Goal: Use online tool/utility: Utilize a website feature to perform a specific function

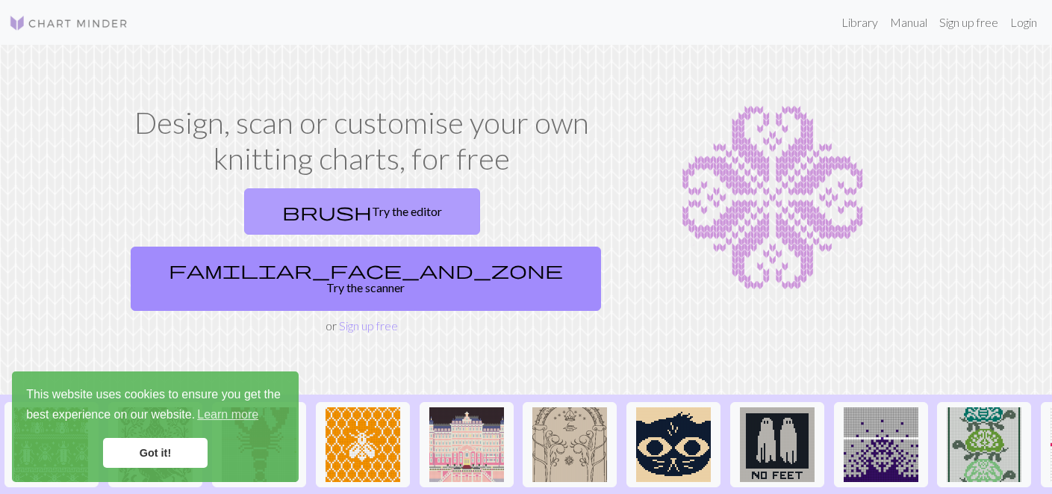
click at [278, 220] on link "brush Try the editor" at bounding box center [362, 211] width 236 height 46
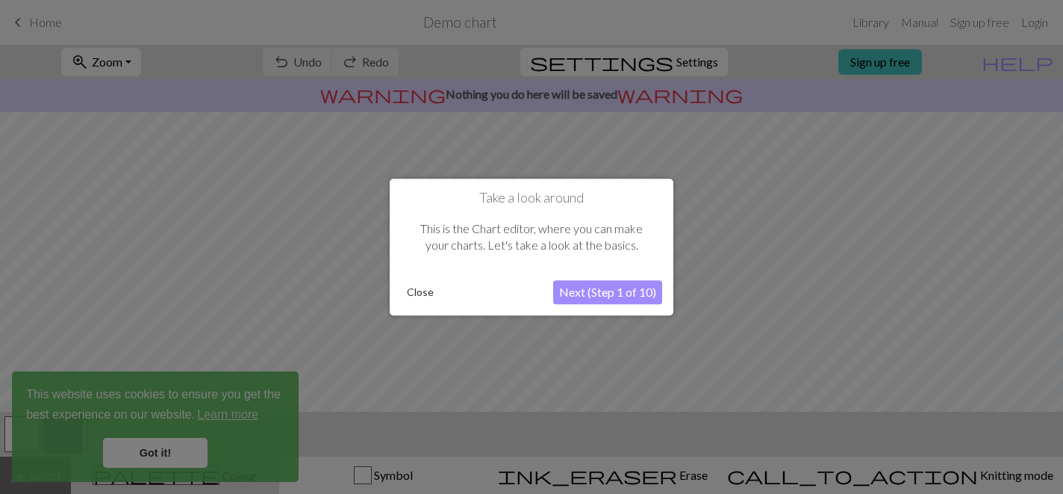
click at [414, 290] on button "Close" at bounding box center [420, 292] width 39 height 22
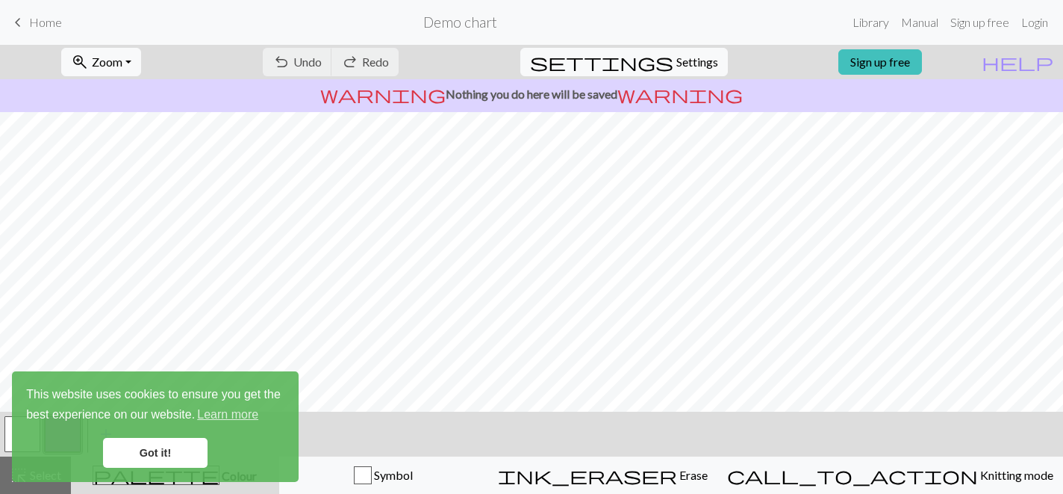
click at [141, 440] on link "Got it!" at bounding box center [155, 453] width 105 height 30
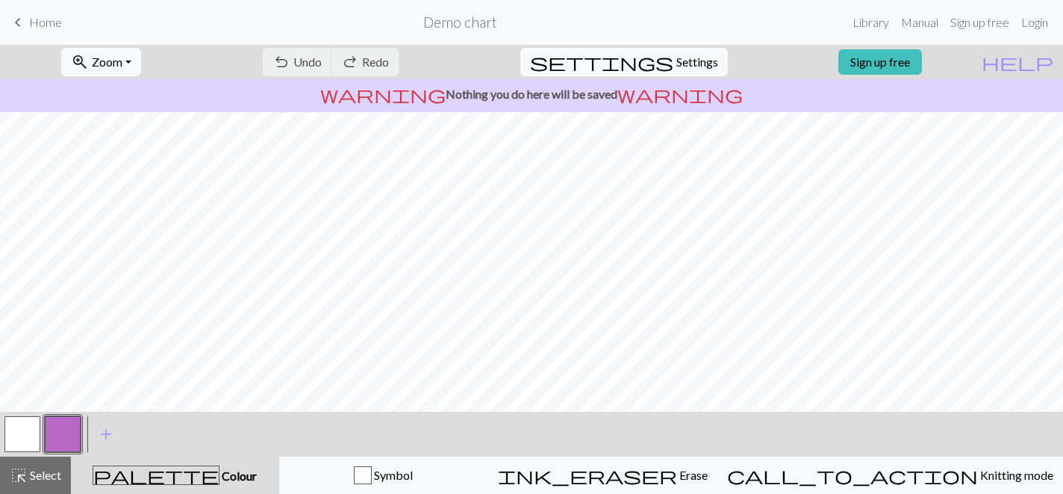
click at [25, 430] on button "button" at bounding box center [22, 434] width 36 height 36
click at [33, 473] on span "Select" at bounding box center [45, 474] width 34 height 14
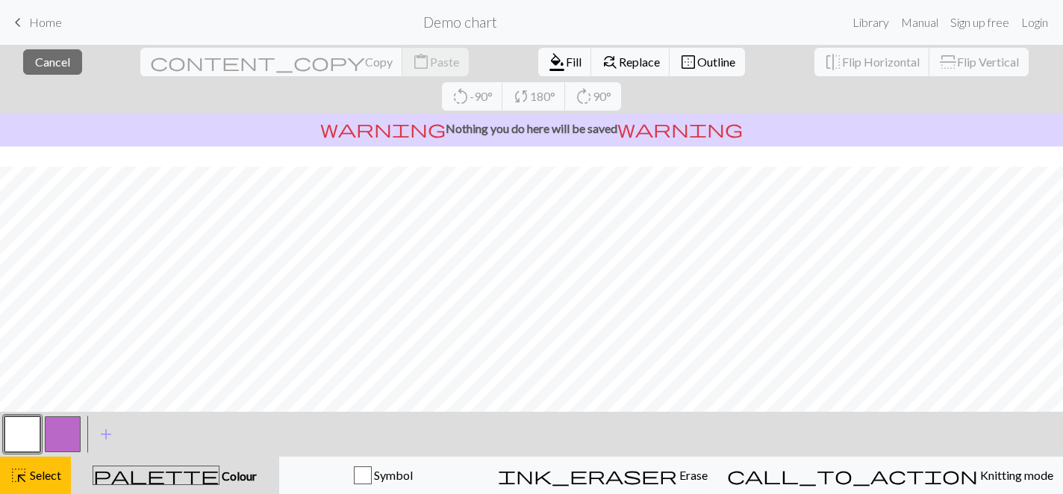
scroll to position [252, 0]
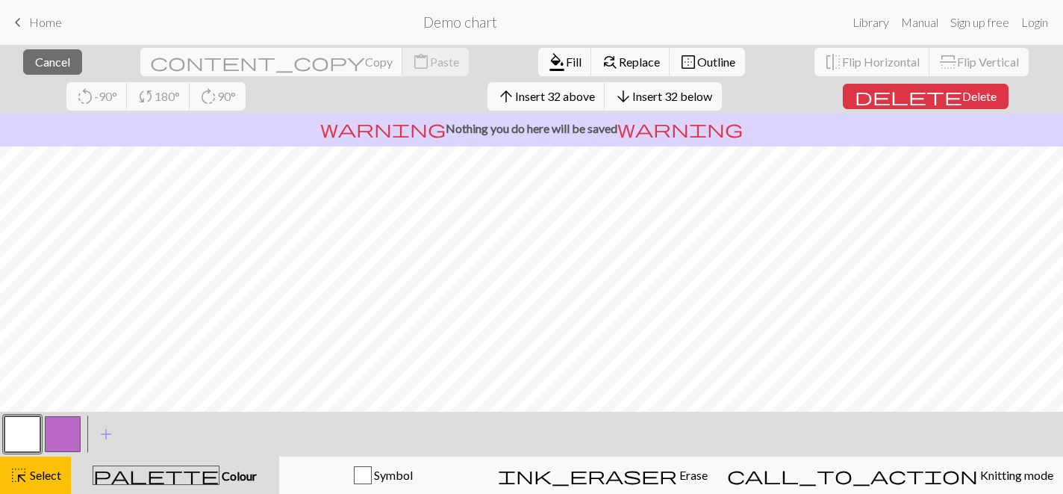
click at [28, 445] on button "button" at bounding box center [22, 434] width 36 height 36
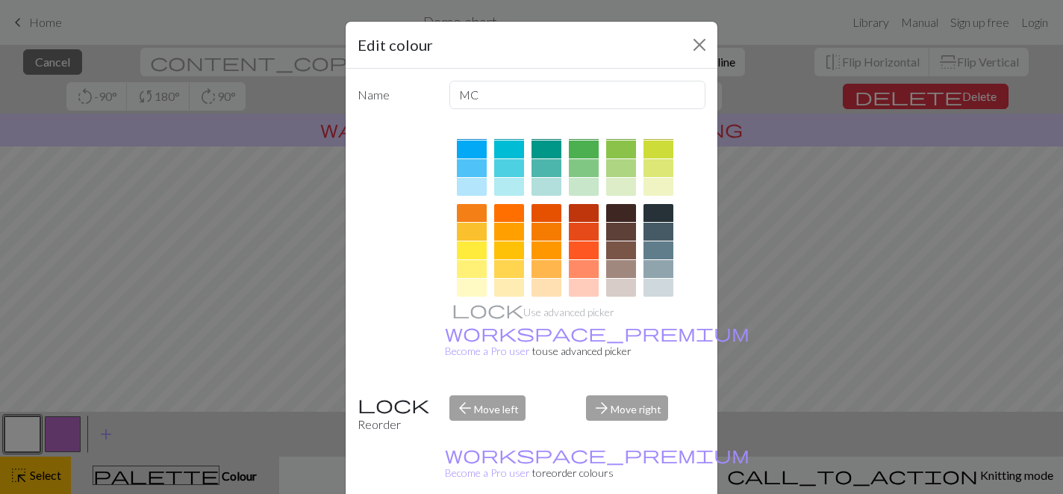
scroll to position [180, 0]
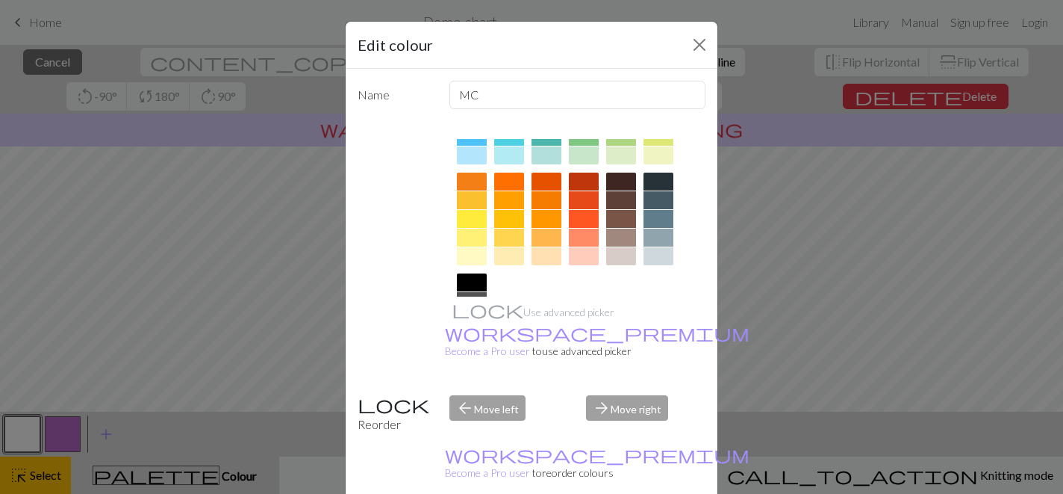
click at [616, 239] on div at bounding box center [621, 237] width 30 height 18
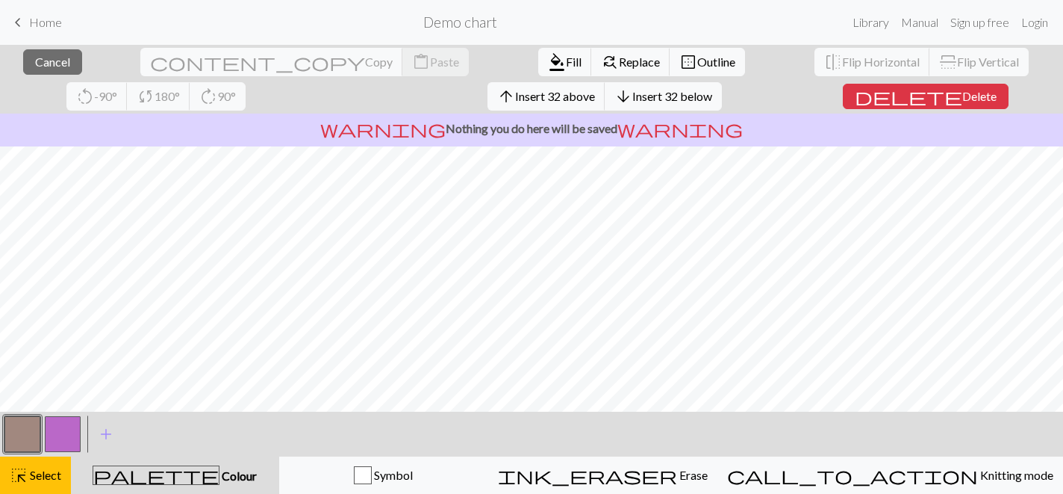
click at [55, 440] on button "button" at bounding box center [63, 434] width 36 height 36
click at [53, 429] on button "button" at bounding box center [63, 434] width 36 height 36
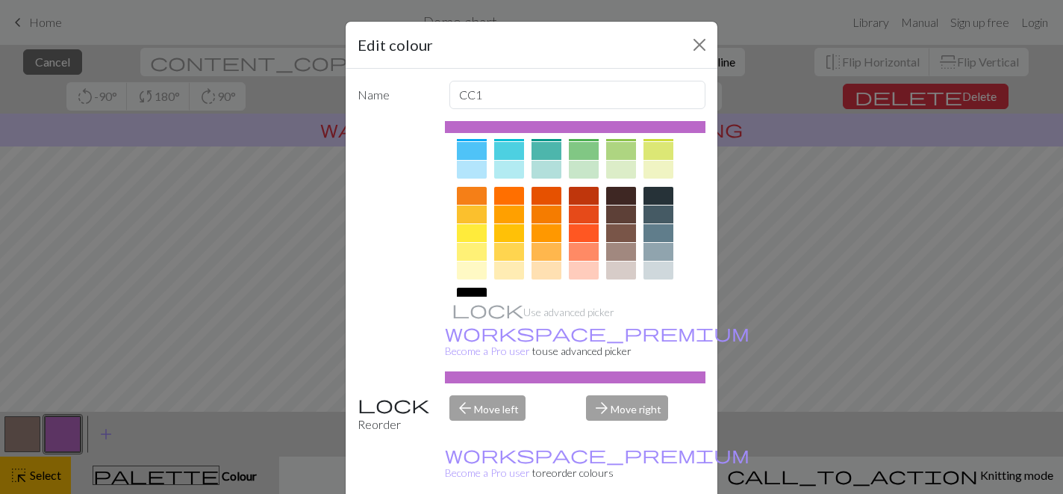
scroll to position [181, 0]
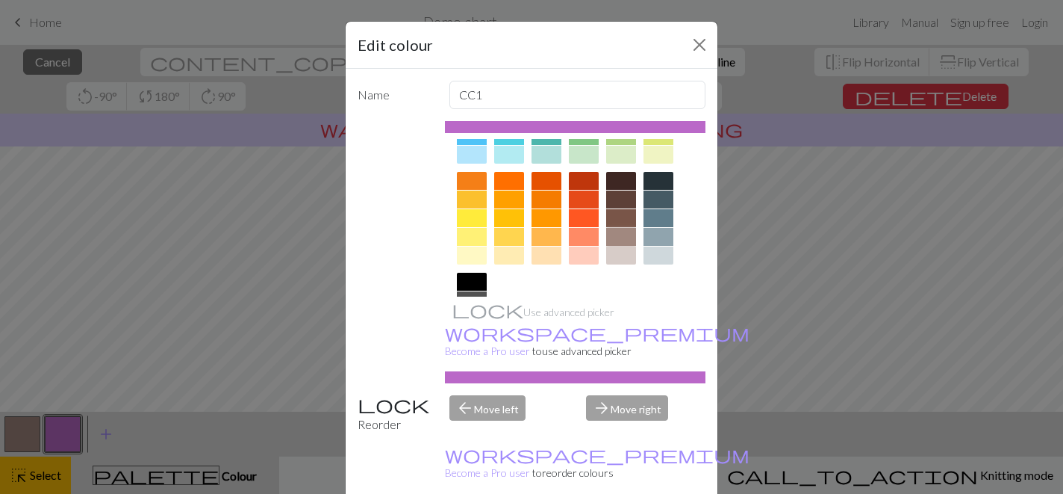
click at [617, 231] on div at bounding box center [621, 237] width 30 height 18
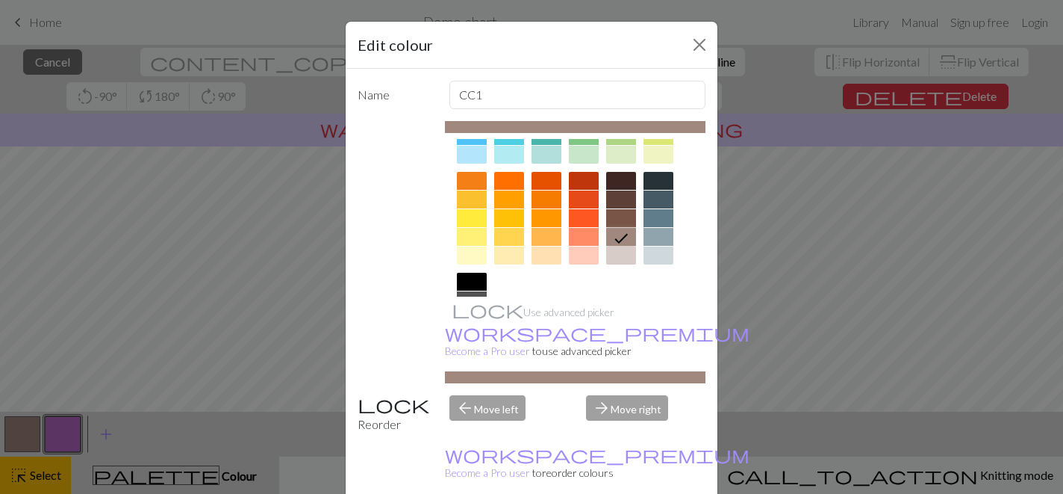
click at [615, 217] on div at bounding box center [621, 218] width 30 height 18
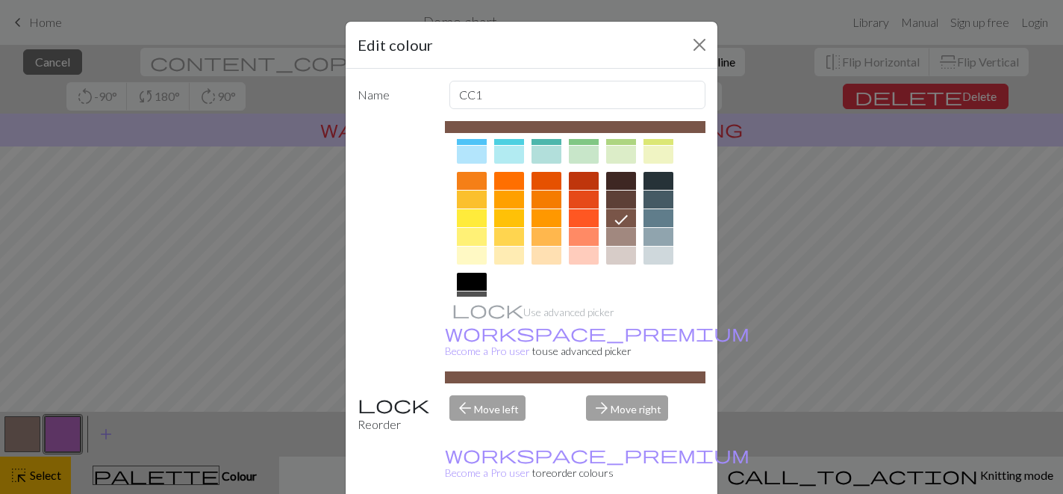
click at [625, 234] on div at bounding box center [621, 237] width 30 height 18
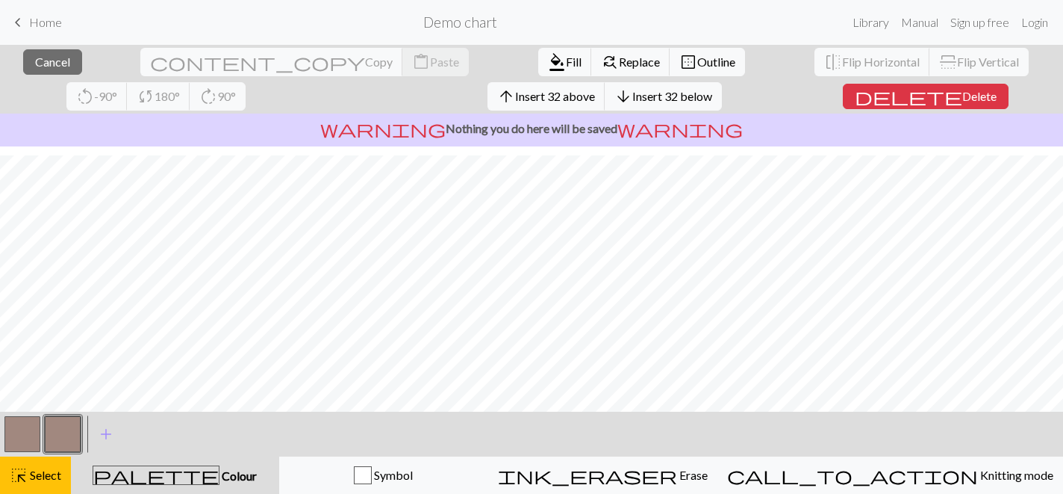
scroll to position [0, 0]
click at [103, 432] on span "add" at bounding box center [106, 433] width 18 height 21
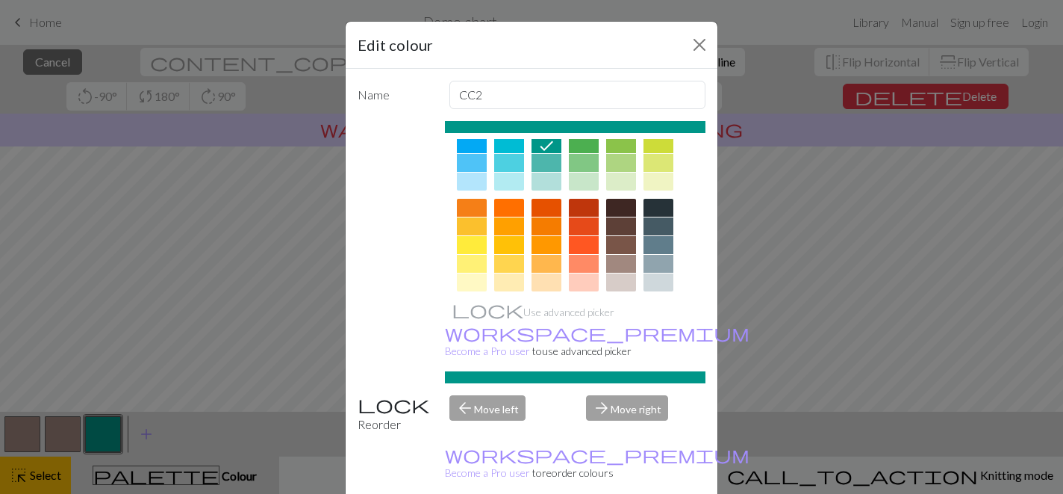
scroll to position [155, 0]
click at [503, 261] on div at bounding box center [509, 262] width 30 height 18
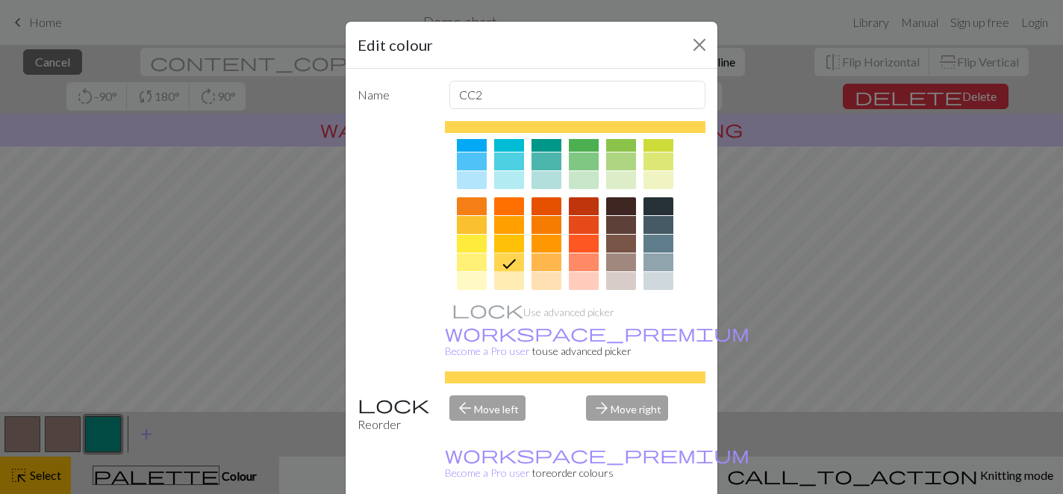
click at [881, 300] on div "Edit colour Name CC2 Use advanced picker workspace_premium Become a Pro user to…" at bounding box center [531, 247] width 1063 height 494
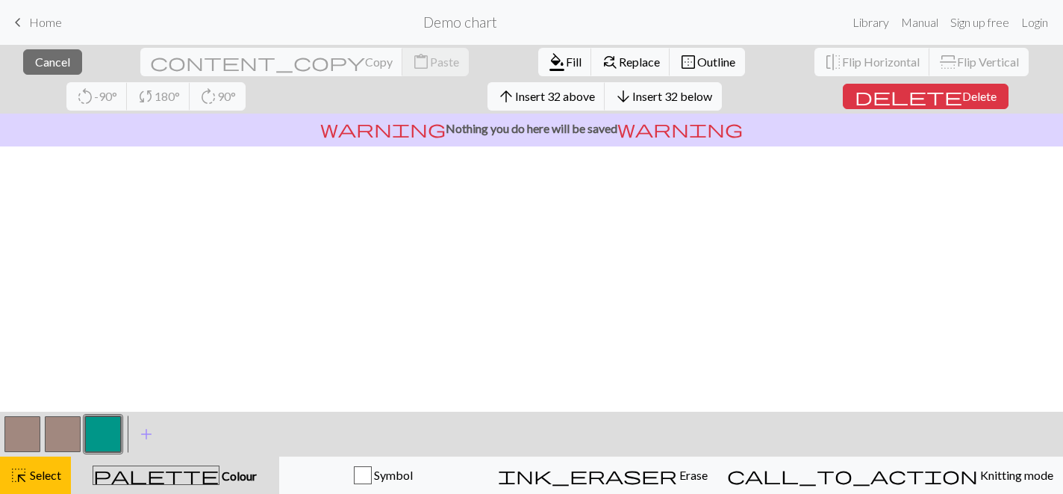
scroll to position [0, 0]
